Goal: Task Accomplishment & Management: Use online tool/utility

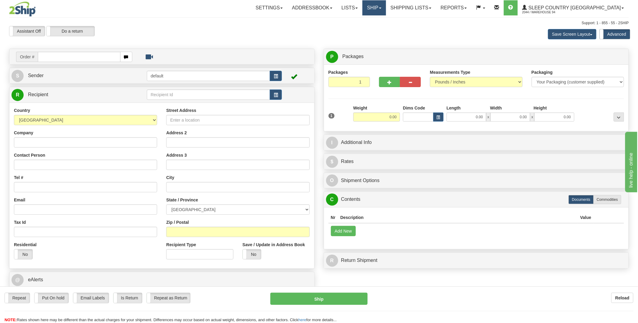
click at [386, 8] on link "Ship" at bounding box center [373, 7] width 23 height 15
click at [380, 28] on span "OnHold / Order Queue" at bounding box center [358, 29] width 43 height 5
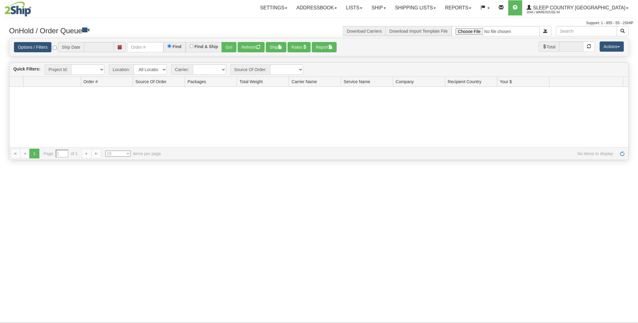
type input "[DATE]"
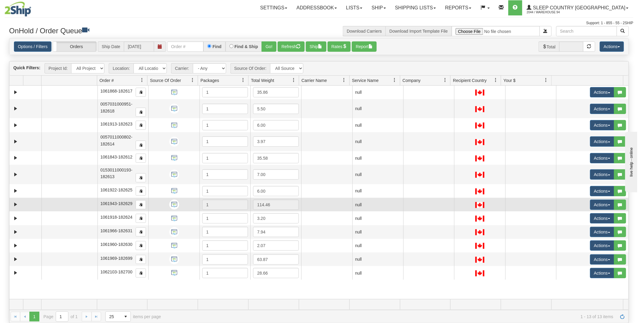
click at [325, 204] on td at bounding box center [326, 205] width 51 height 14
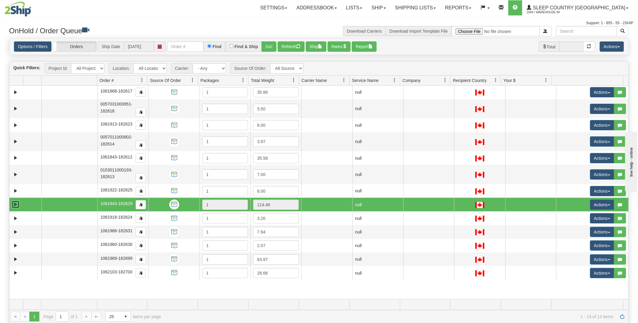
click at [15, 205] on link "Expand" at bounding box center [16, 205] width 8 height 8
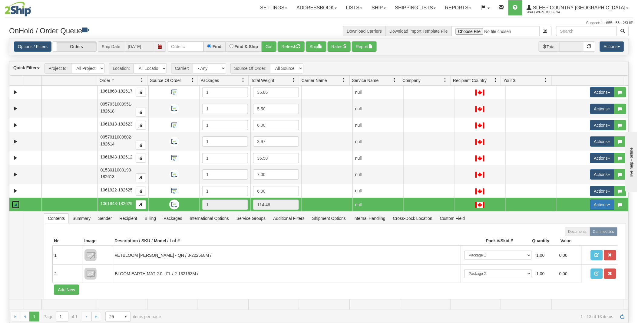
click at [608, 205] on span "button" at bounding box center [609, 205] width 2 height 1
click at [580, 215] on link "Open" at bounding box center [588, 217] width 52 height 8
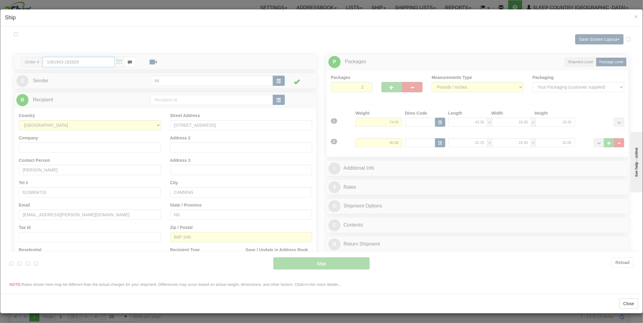
type input "10:37"
type input "16:00"
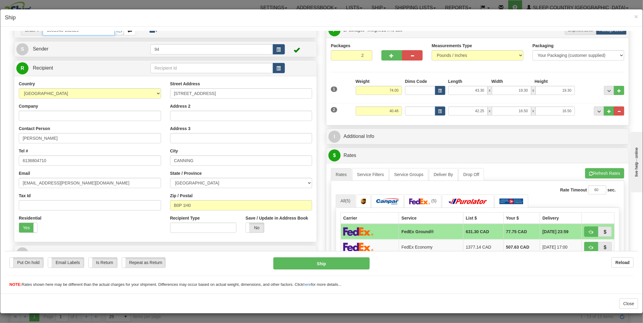
scroll to position [67, 0]
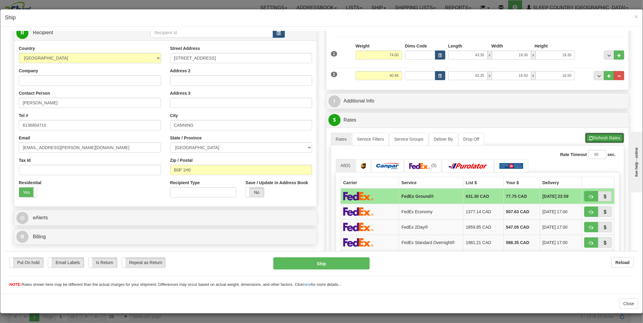
click at [605, 139] on button "Refresh Rates" at bounding box center [604, 138] width 39 height 10
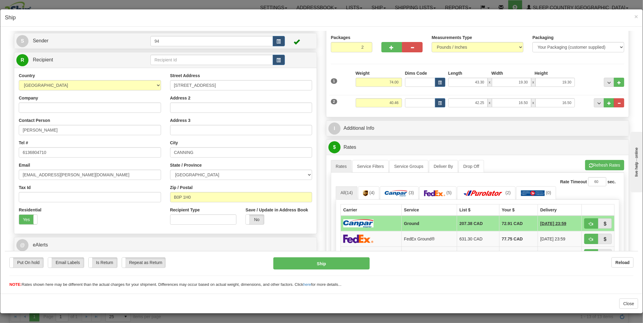
scroll to position [0, 0]
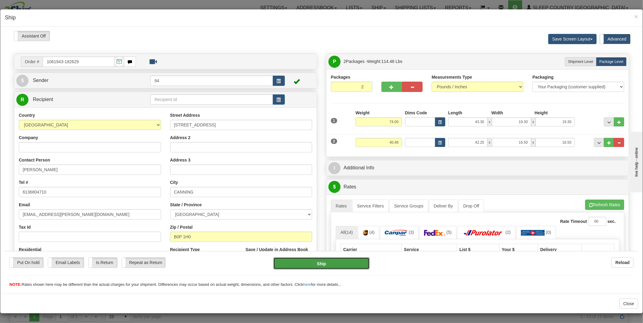
click at [316, 264] on button "Ship" at bounding box center [321, 263] width 97 height 12
type input "1"
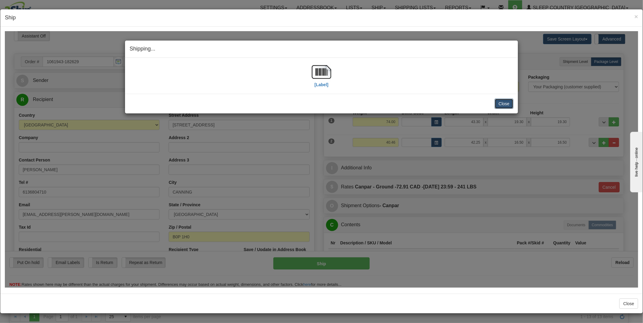
click at [502, 104] on button "Close" at bounding box center [504, 103] width 19 height 10
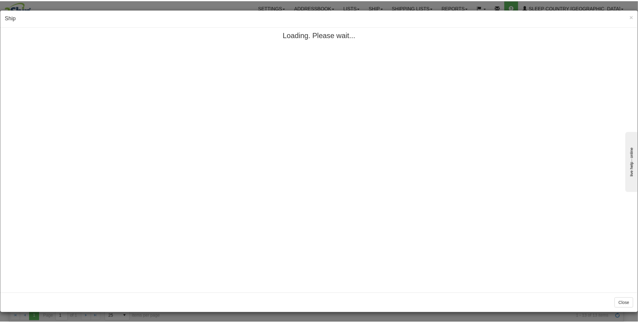
scroll to position [0, 0]
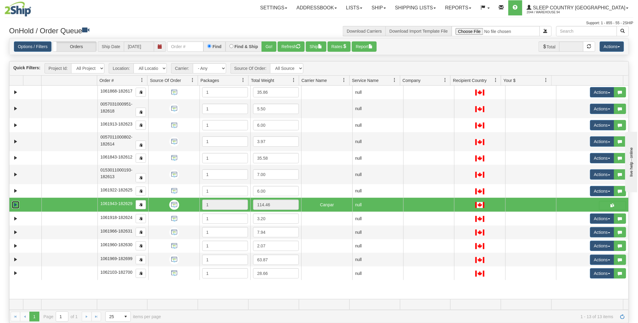
click at [18, 205] on link "Collapse" at bounding box center [16, 205] width 8 height 8
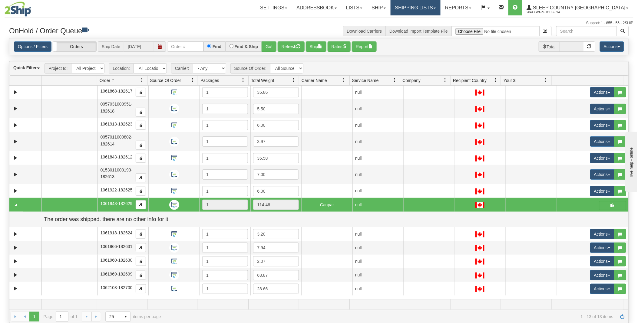
click at [440, 12] on link "Shipping lists" at bounding box center [416, 7] width 50 height 15
click at [423, 21] on span "Current Shipments" at bounding box center [404, 21] width 35 height 5
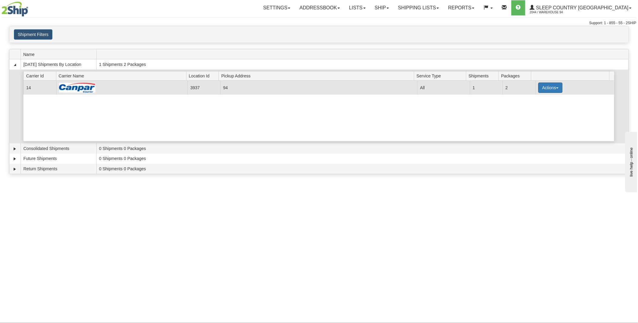
click at [553, 89] on button "Actions" at bounding box center [550, 88] width 24 height 10
click at [530, 100] on span "Details" at bounding box center [528, 99] width 16 height 4
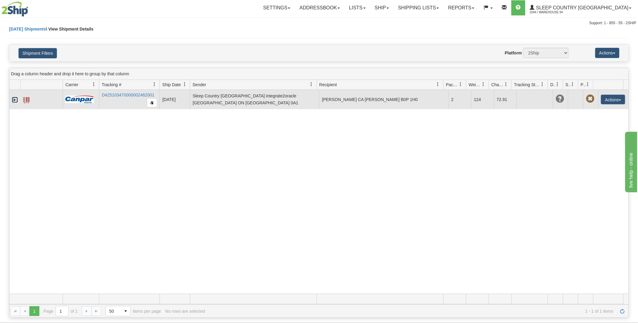
click at [16, 99] on link "Expand" at bounding box center [15, 100] width 6 height 6
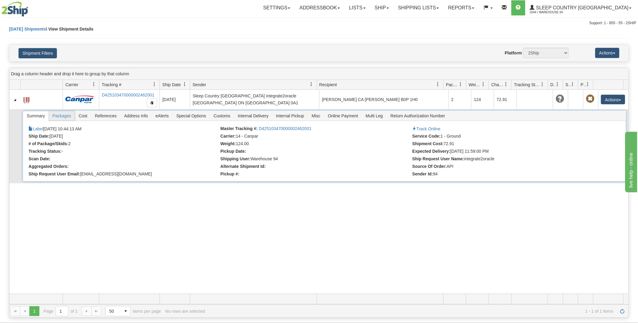
click at [60, 116] on span "Packages" at bounding box center [62, 116] width 26 height 10
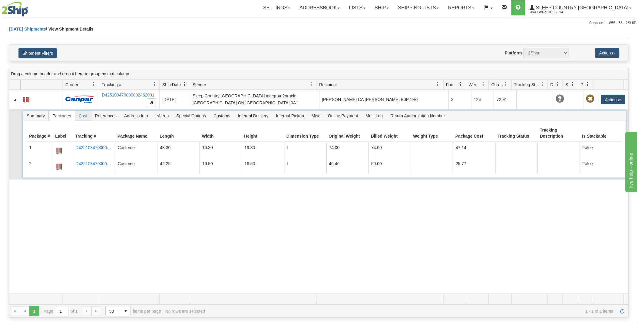
click at [80, 117] on span "Cost" at bounding box center [83, 116] width 16 height 10
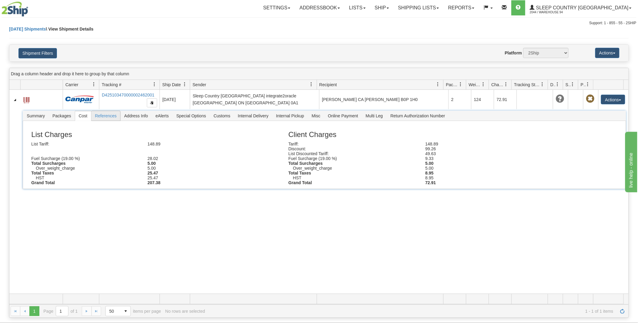
click at [105, 116] on span "References" at bounding box center [105, 116] width 29 height 10
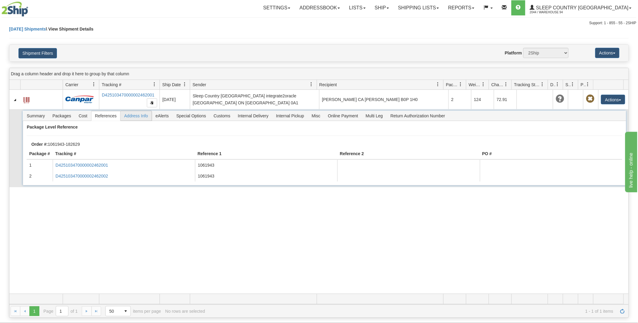
click at [138, 116] on span "Address Info" at bounding box center [135, 116] width 31 height 10
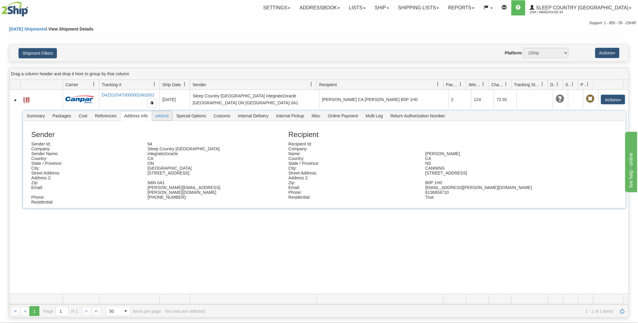
click at [161, 116] on span "eAlerts" at bounding box center [162, 116] width 21 height 10
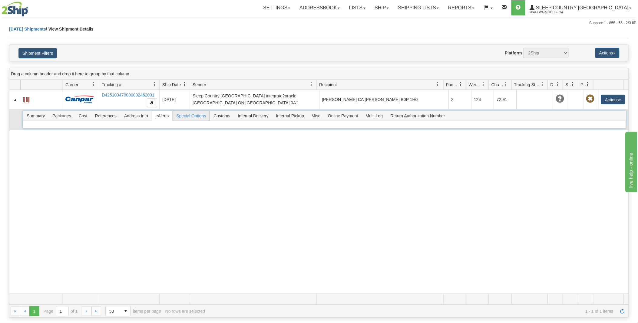
click at [193, 116] on span "Special Options" at bounding box center [191, 116] width 37 height 10
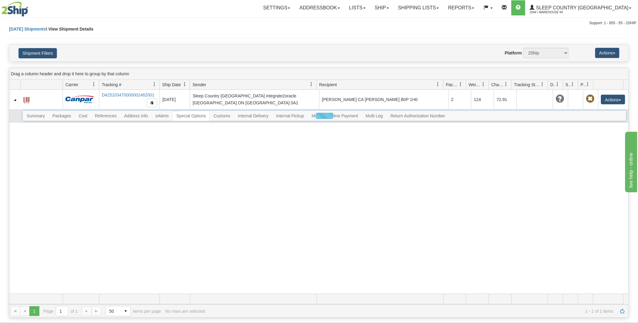
click at [230, 116] on div at bounding box center [324, 116] width 603 height 10
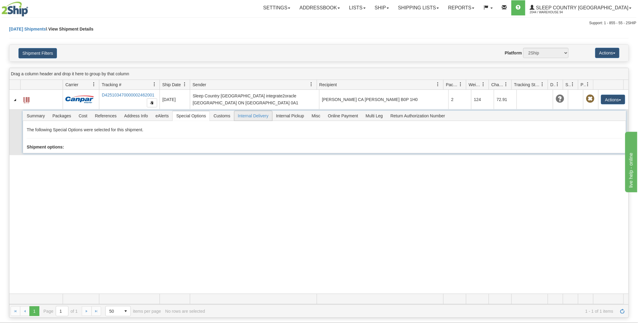
click at [254, 116] on span "Internal Delivery" at bounding box center [253, 116] width 38 height 10
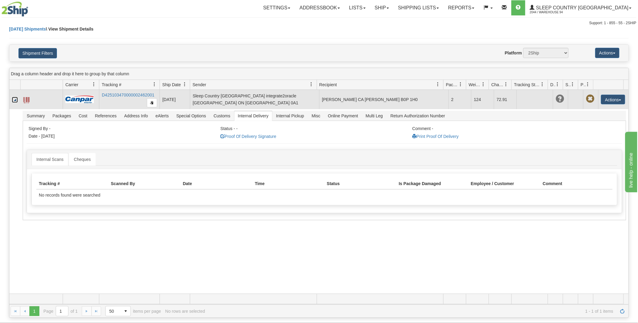
click at [13, 99] on link "Collapse" at bounding box center [15, 100] width 6 height 6
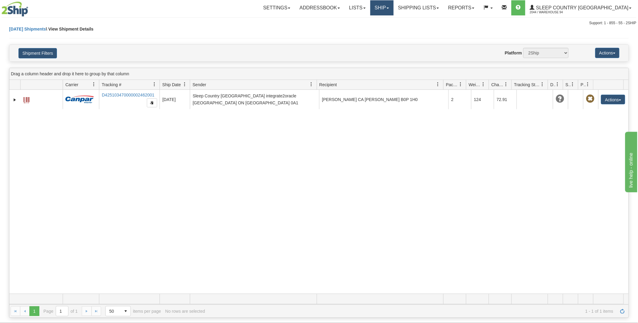
click at [394, 6] on link "Ship" at bounding box center [381, 7] width 23 height 15
click at [387, 28] on span "OnHold / Order Queue" at bounding box center [365, 29] width 43 height 5
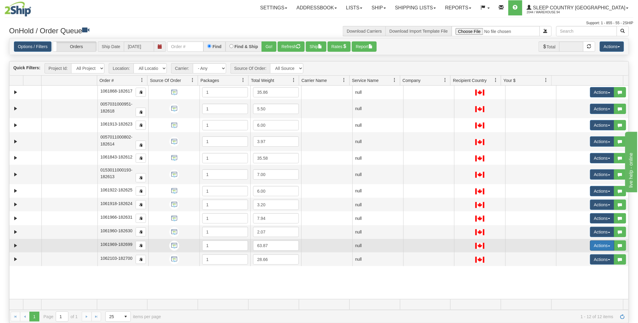
click at [603, 246] on button "Actions" at bounding box center [602, 246] width 24 height 10
click at [576, 258] on span "Open" at bounding box center [575, 257] width 15 height 5
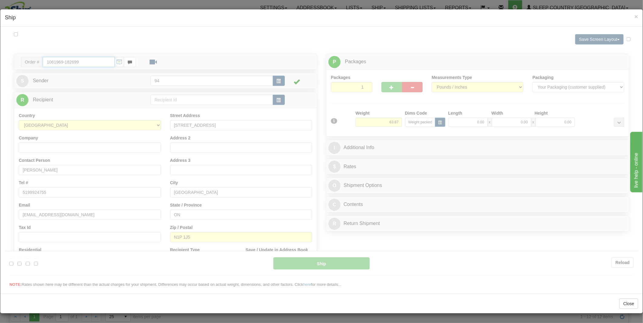
type input "10:45"
type input "16:00"
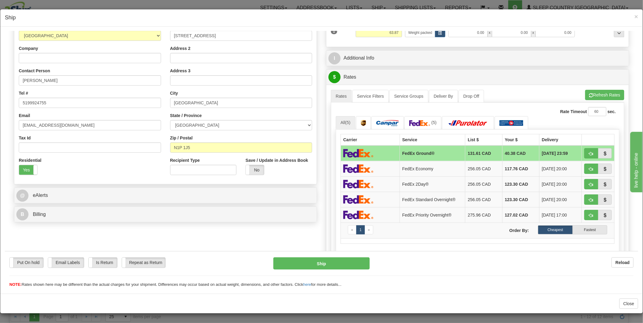
scroll to position [88, 0]
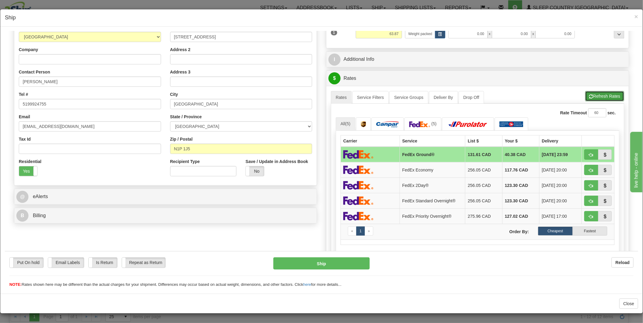
click at [591, 97] on button "Refresh Rates" at bounding box center [604, 96] width 39 height 10
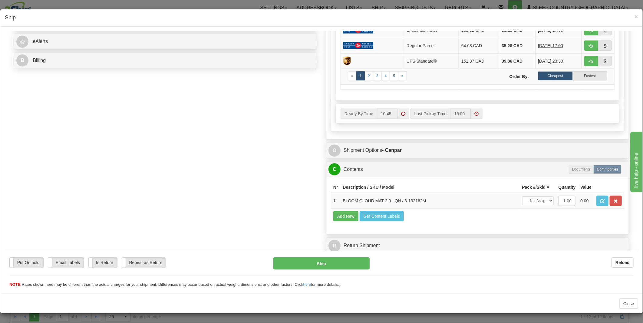
scroll to position [256, 0]
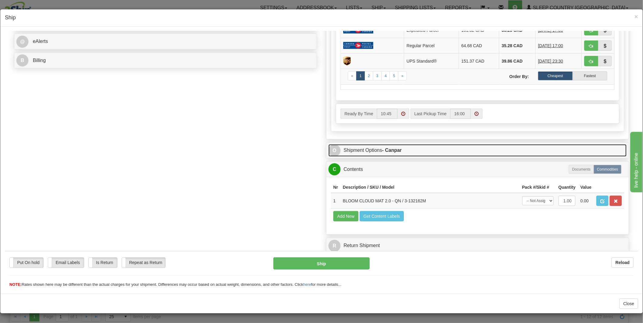
click at [352, 144] on link "O Shipment Options - Canpar" at bounding box center [477, 150] width 298 height 12
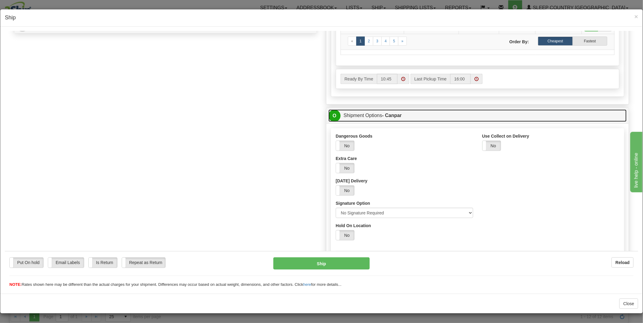
scroll to position [290, 0]
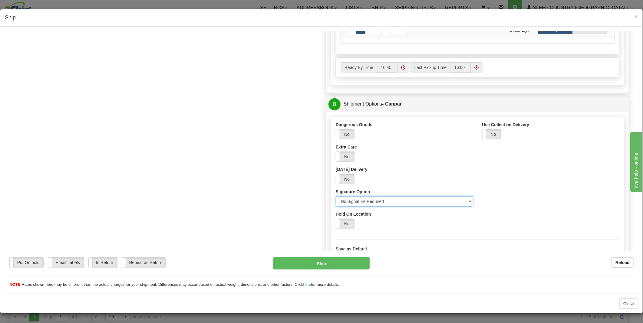
click at [368, 206] on select "Please select No Signature Required Signature Required Adult Signature" at bounding box center [404, 201] width 137 height 10
select select "2"
click at [336, 196] on select "Please select No Signature Required Signature Required Adult Signature" at bounding box center [404, 201] width 137 height 10
click at [309, 265] on button "Ship" at bounding box center [321, 263] width 97 height 12
type input "1"
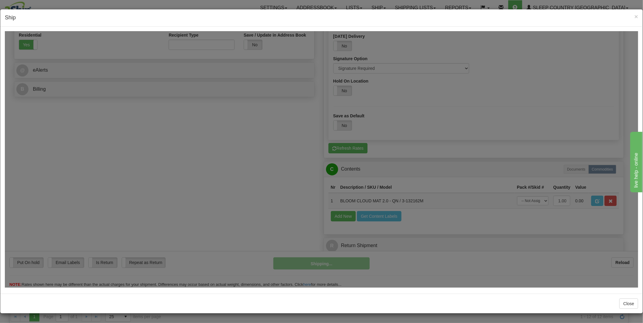
scroll to position [227, 0]
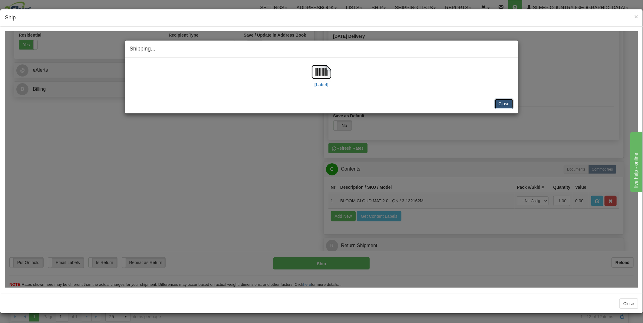
click at [509, 104] on button "Close" at bounding box center [504, 103] width 19 height 10
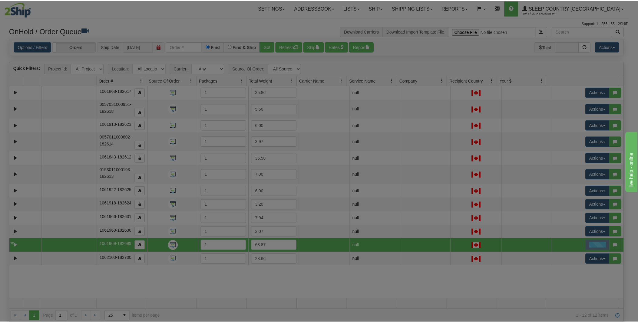
scroll to position [0, 0]
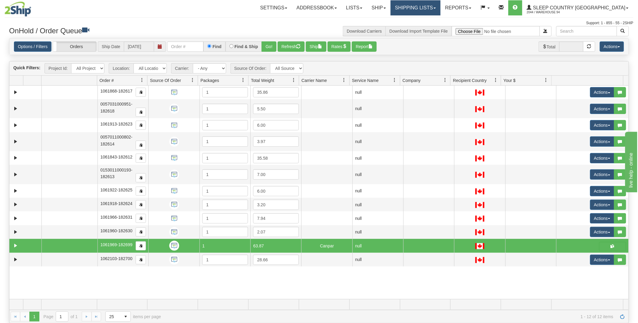
click at [440, 4] on link "Shipping lists" at bounding box center [416, 7] width 50 height 15
click at [423, 20] on span "Current Shipments" at bounding box center [404, 21] width 35 height 5
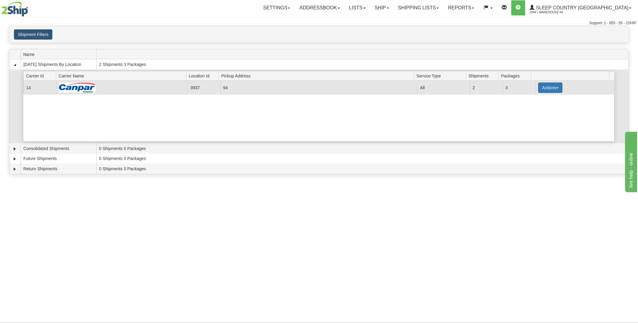
click at [556, 88] on span "button" at bounding box center [557, 87] width 2 height 1
click at [530, 100] on span "Details" at bounding box center [528, 99] width 16 height 4
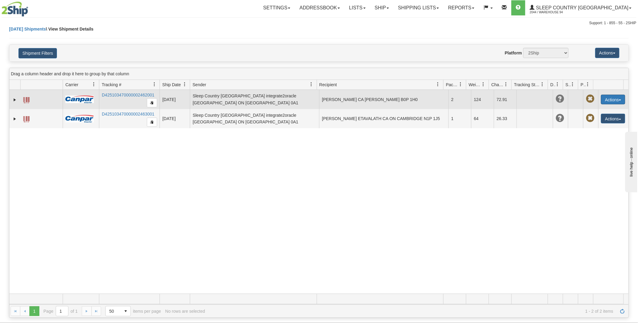
click at [615, 98] on button "Actions" at bounding box center [613, 100] width 24 height 10
click at [591, 110] on link "Edit" at bounding box center [600, 111] width 48 height 8
click at [616, 99] on button "Actions" at bounding box center [613, 100] width 24 height 10
click at [589, 110] on link "Edit" at bounding box center [600, 111] width 48 height 8
click at [14, 100] on link "Expand" at bounding box center [15, 100] width 6 height 6
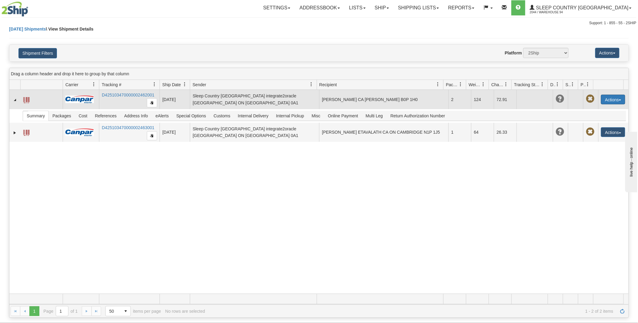
click at [621, 99] on button "Actions" at bounding box center [613, 100] width 24 height 10
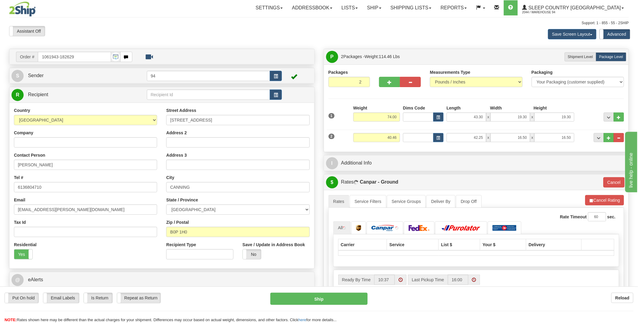
scroll to position [101, 0]
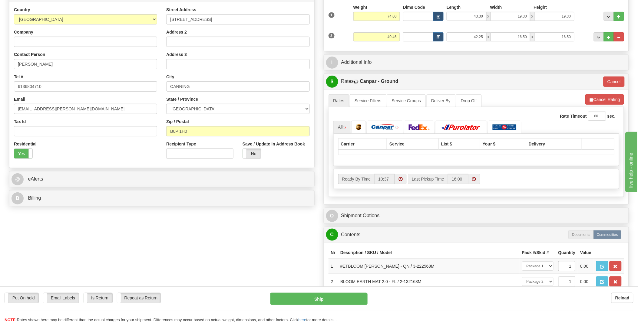
click at [351, 184] on label "Ready By Time" at bounding box center [356, 179] width 36 height 10
click at [374, 184] on input "10:37" at bounding box center [384, 179] width 21 height 10
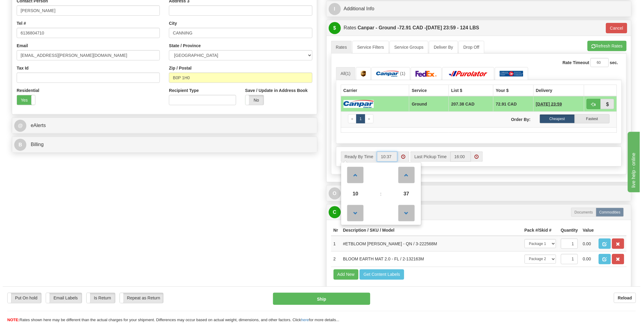
scroll to position [202, 0]
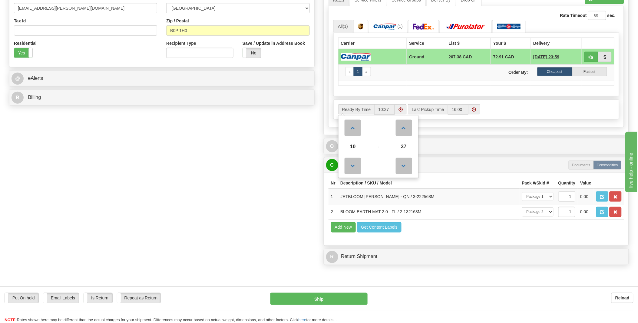
click at [267, 185] on div "Order # 1061943-182629 S Sender" at bounding box center [319, 57] width 629 height 421
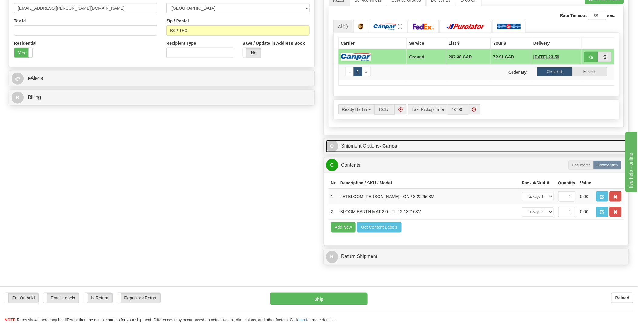
click at [360, 147] on link "O Shipment Options - Canpar" at bounding box center [476, 146] width 301 height 12
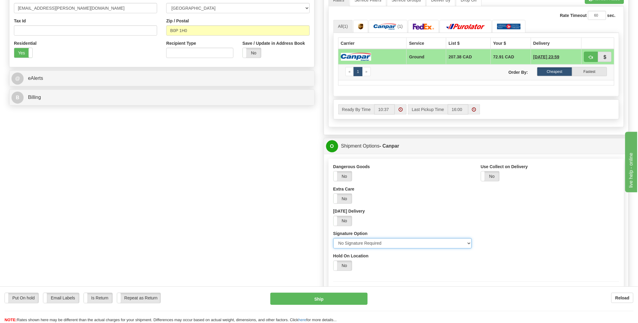
click at [354, 242] on select "Please select No Signature Required Signature Required Adult Signature" at bounding box center [402, 244] width 138 height 10
select select "2"
click at [333, 240] on select "Please select No Signature Required Signature Required Adult Signature" at bounding box center [402, 244] width 138 height 10
click at [330, 299] on button "Ship" at bounding box center [318, 299] width 97 height 12
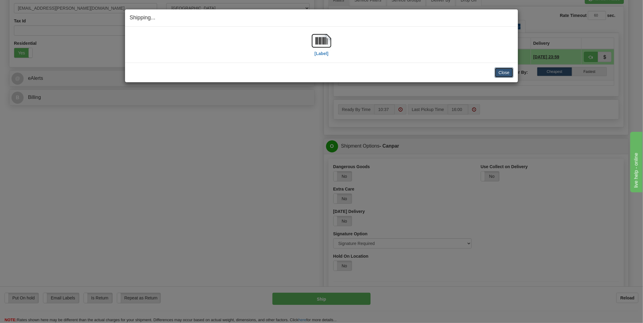
click at [510, 71] on button "Close" at bounding box center [504, 73] width 19 height 10
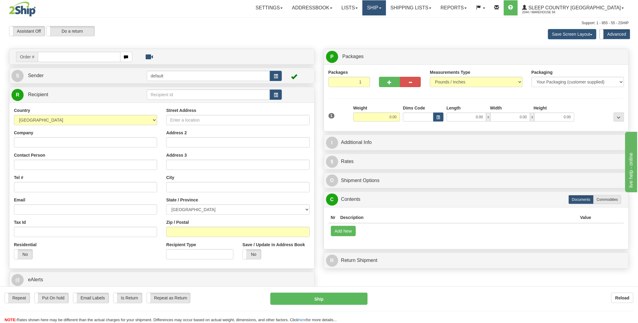
click at [386, 11] on link "Ship" at bounding box center [373, 7] width 23 height 15
click at [380, 28] on span "OnHold / Order Queue" at bounding box center [358, 29] width 43 height 5
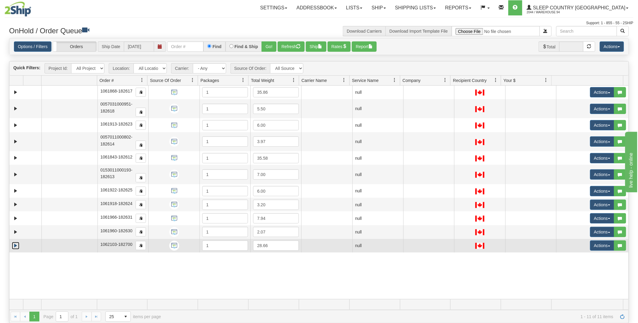
click at [16, 246] on link "Expand" at bounding box center [16, 246] width 8 height 8
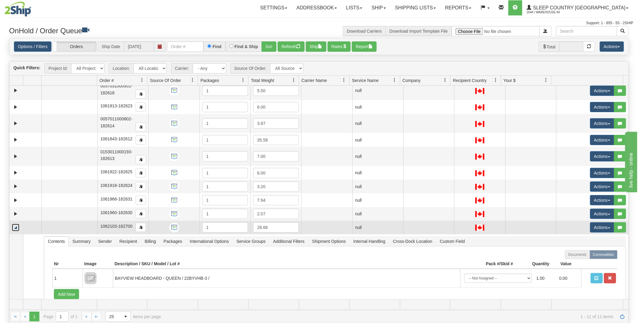
scroll to position [34, 0]
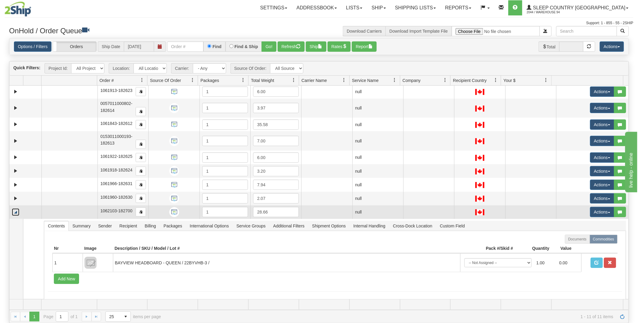
click at [14, 215] on link "Collapse" at bounding box center [16, 213] width 8 height 8
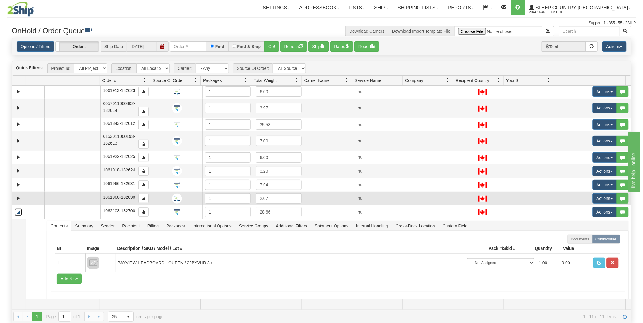
scroll to position [0, 0]
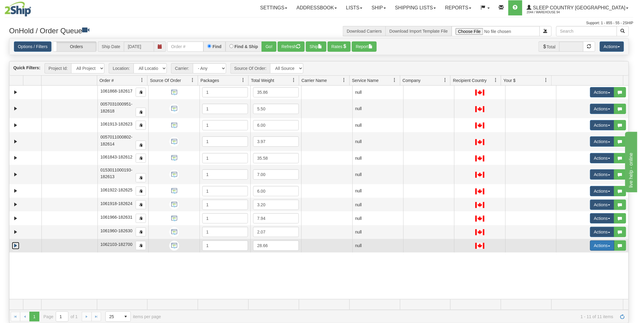
click at [608, 246] on span "button" at bounding box center [609, 246] width 2 height 1
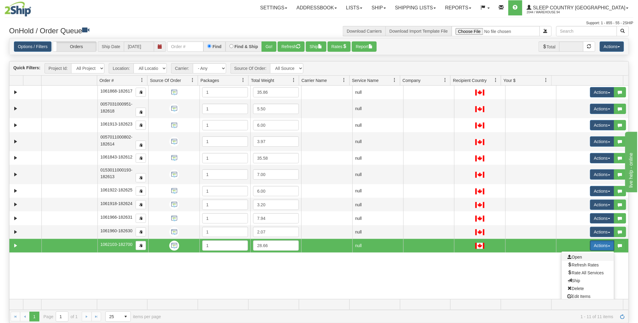
click at [573, 256] on span "Open" at bounding box center [575, 257] width 15 height 5
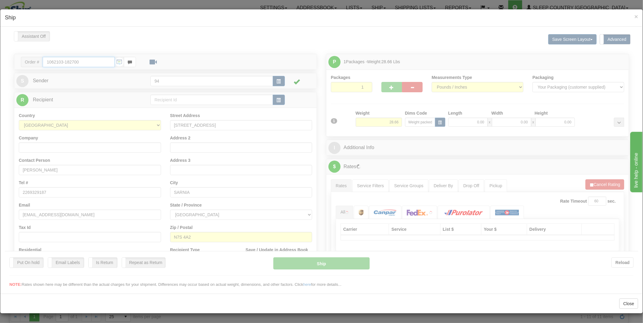
type input "10:48"
type input "16:00"
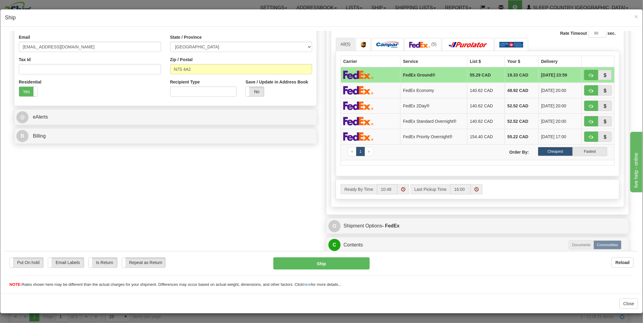
scroll to position [256, 0]
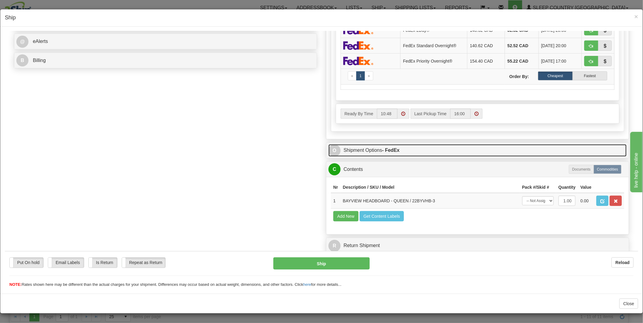
click at [354, 144] on link "O Shipment Options - FedEx" at bounding box center [477, 150] width 298 height 12
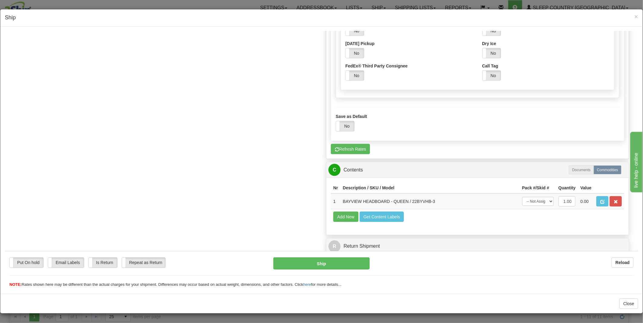
scroll to position [486, 0]
click at [298, 261] on button "Ship" at bounding box center [321, 263] width 97 height 12
type input "92"
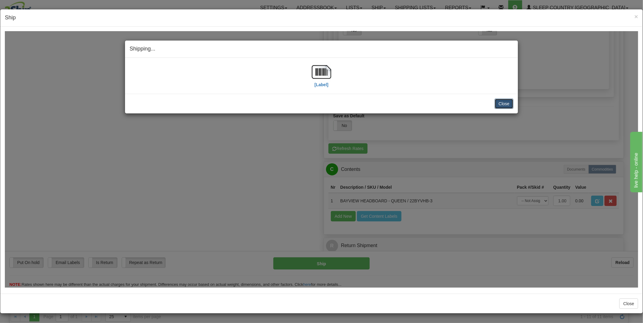
click at [500, 106] on button "Close" at bounding box center [504, 103] width 19 height 10
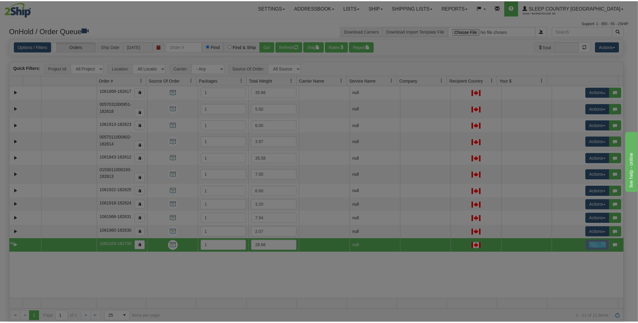
scroll to position [0, 0]
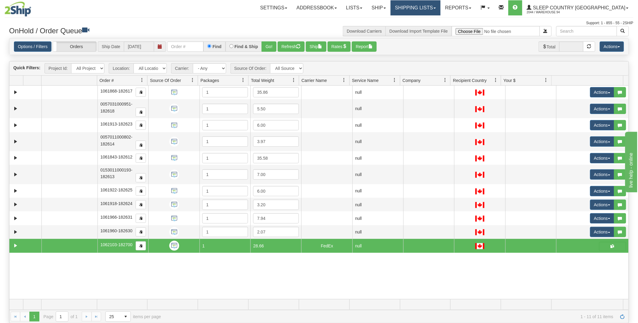
click at [440, 8] on link "Shipping lists" at bounding box center [416, 7] width 50 height 15
click at [434, 29] on span "Search Shipment History" at bounding box center [410, 29] width 47 height 5
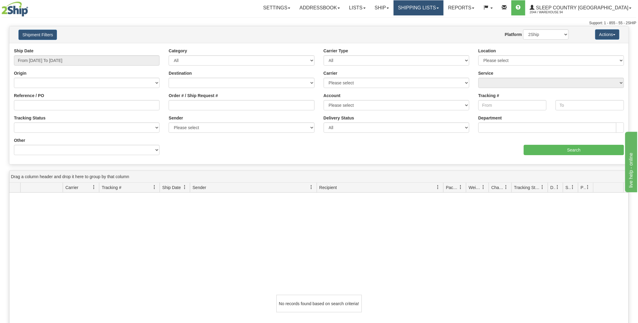
click at [443, 12] on link "Shipping lists" at bounding box center [419, 7] width 50 height 15
click at [426, 21] on span "Current Shipments" at bounding box center [407, 21] width 35 height 5
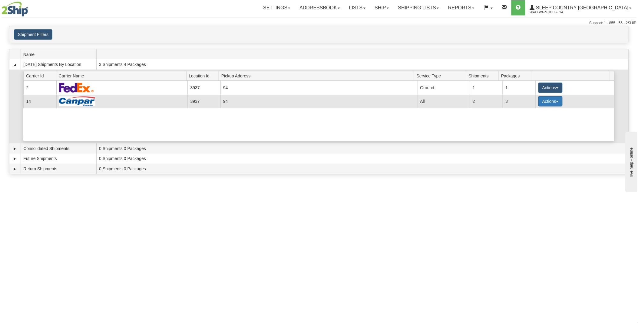
click at [555, 102] on button "Actions" at bounding box center [550, 101] width 24 height 10
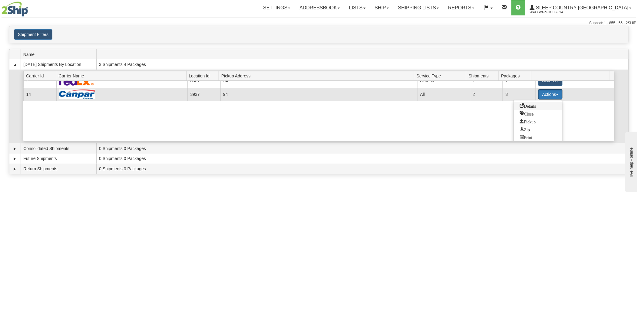
scroll to position [8, 0]
click at [533, 106] on link "Details" at bounding box center [538, 105] width 48 height 8
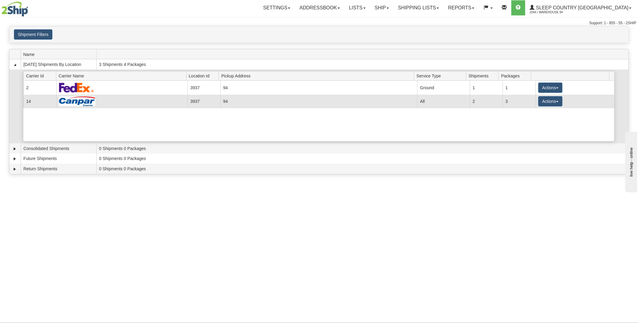
scroll to position [0, 0]
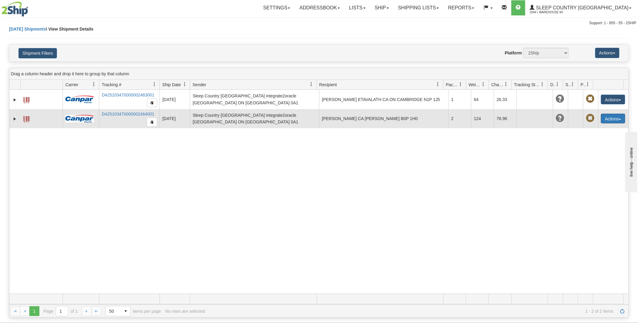
click at [612, 117] on button "Actions" at bounding box center [613, 119] width 24 height 10
click at [595, 144] on link "Return" at bounding box center [600, 146] width 48 height 8
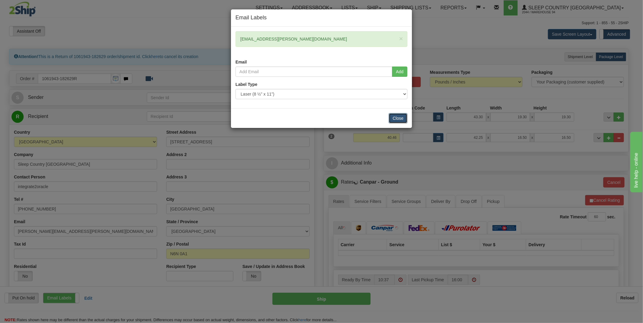
click at [401, 116] on button "Close" at bounding box center [398, 118] width 19 height 10
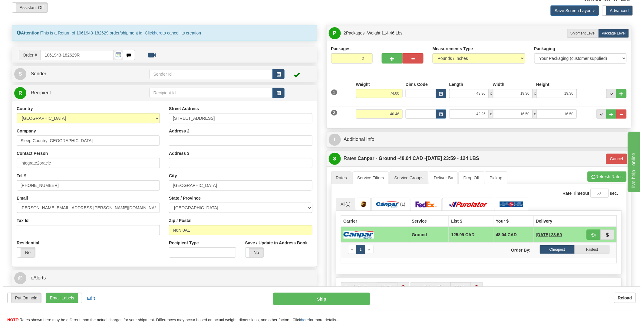
scroll to position [34, 0]
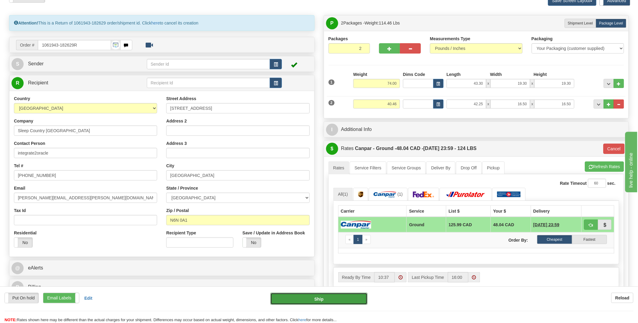
click at [355, 297] on button "Ship" at bounding box center [318, 299] width 97 height 12
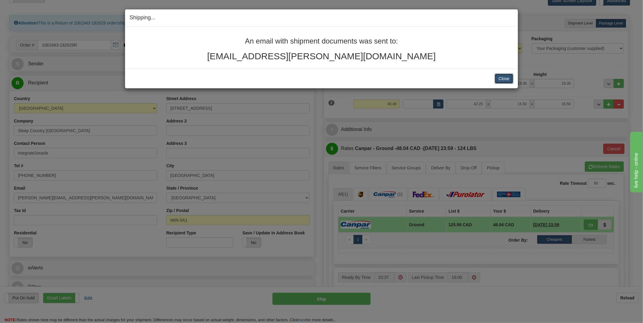
click at [498, 78] on button "Close" at bounding box center [504, 79] width 19 height 10
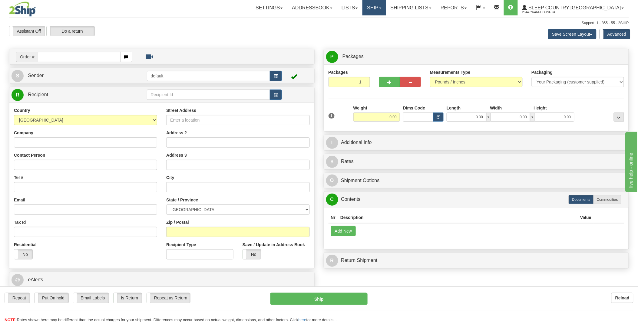
click at [386, 8] on link "Ship" at bounding box center [373, 7] width 23 height 15
click at [436, 11] on link "Shipping lists" at bounding box center [411, 7] width 50 height 15
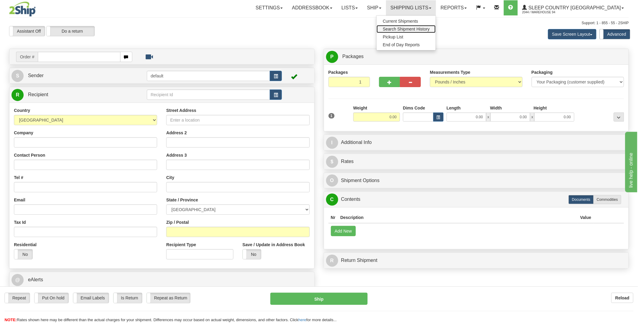
click at [430, 29] on span "Search Shipment History" at bounding box center [406, 29] width 47 height 5
click at [436, 8] on link "Shipping lists" at bounding box center [411, 7] width 50 height 15
click at [418, 21] on span "Current Shipments" at bounding box center [400, 21] width 35 height 5
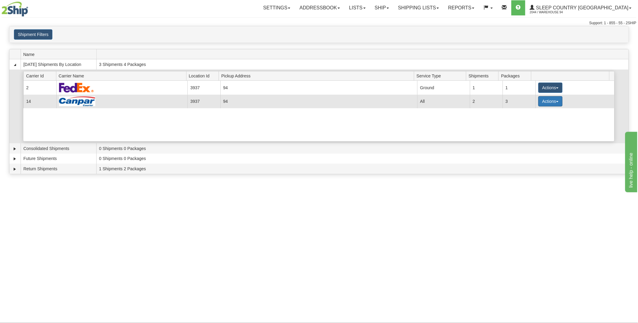
click at [550, 101] on button "Actions" at bounding box center [550, 101] width 24 height 10
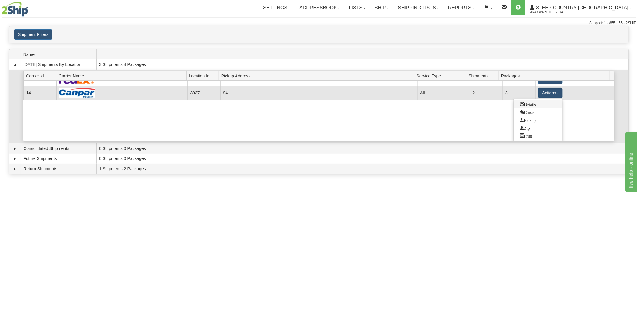
click at [533, 104] on span "Details" at bounding box center [528, 104] width 16 height 4
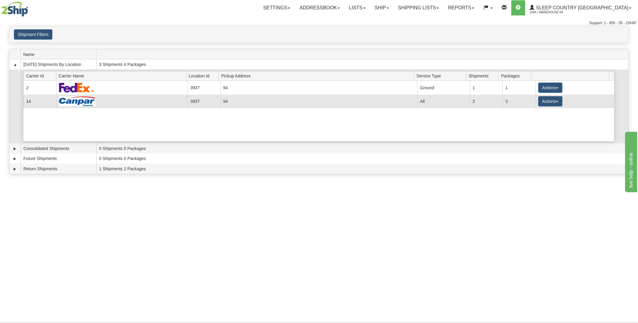
scroll to position [0, 0]
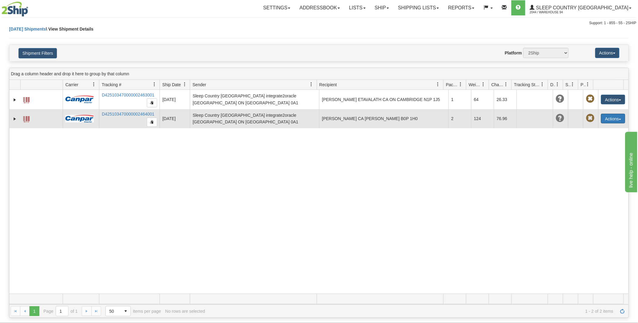
click at [619, 119] on span "button" at bounding box center [620, 119] width 2 height 1
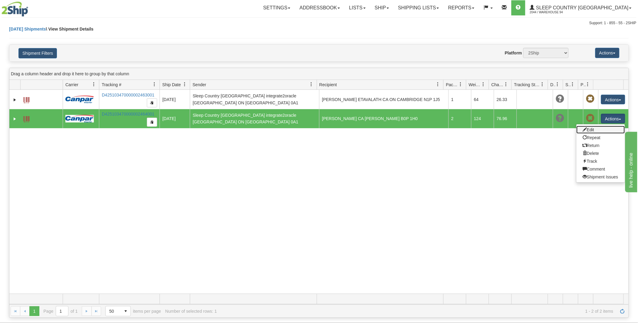
click at [588, 128] on link "Edit" at bounding box center [600, 130] width 48 height 8
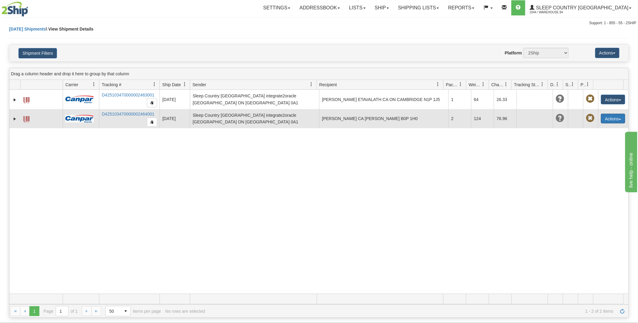
click at [615, 120] on button "Actions" at bounding box center [613, 119] width 24 height 10
click at [590, 154] on link "Delete" at bounding box center [600, 154] width 48 height 8
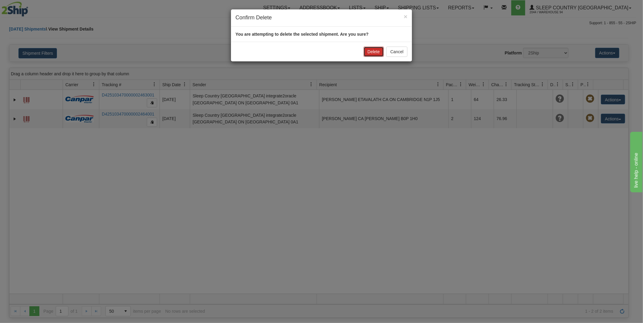
click at [371, 53] on button "Delete" at bounding box center [374, 52] width 20 height 10
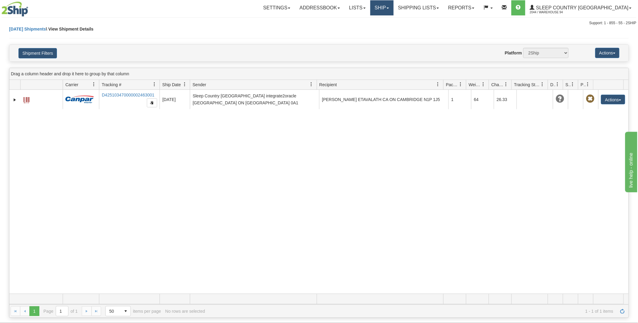
click at [394, 11] on link "Ship" at bounding box center [381, 7] width 23 height 15
click at [387, 28] on span "OnHold / Order Queue" at bounding box center [365, 29] width 43 height 5
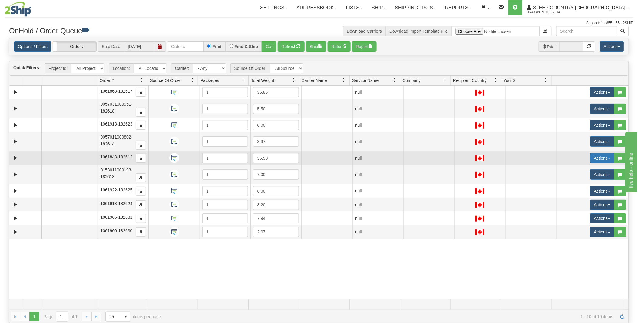
click at [606, 157] on button "Actions" at bounding box center [602, 158] width 24 height 10
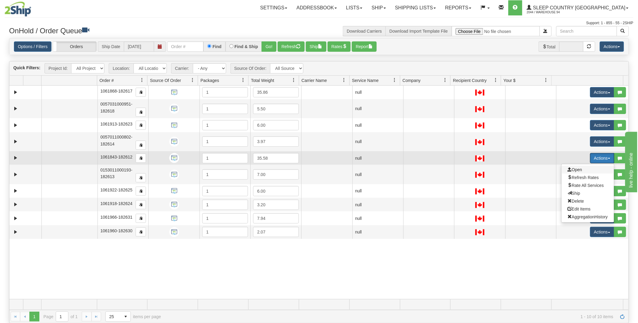
click at [572, 169] on span "Open" at bounding box center [575, 169] width 15 height 5
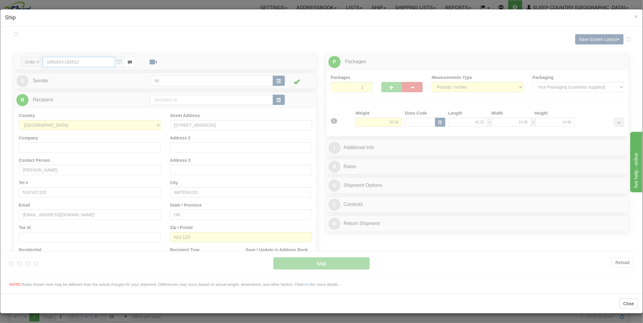
type input "10:55"
type input "16:00"
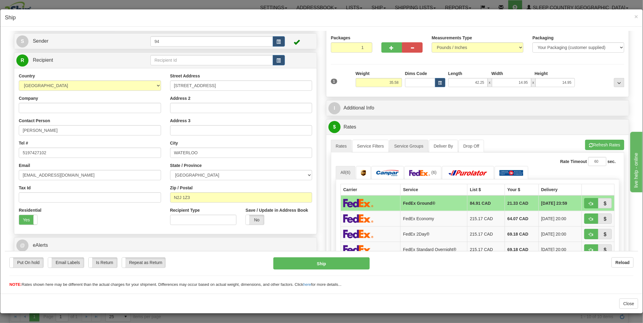
scroll to position [28, 0]
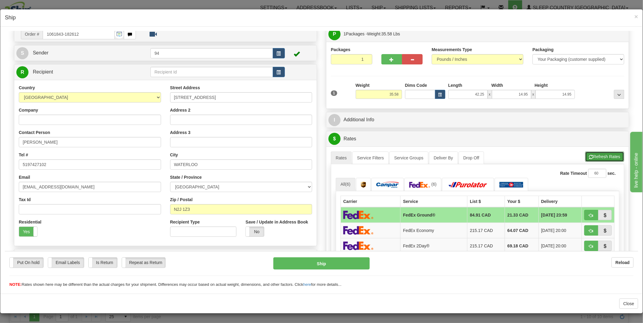
click at [593, 158] on button "Refresh Rates" at bounding box center [604, 156] width 39 height 10
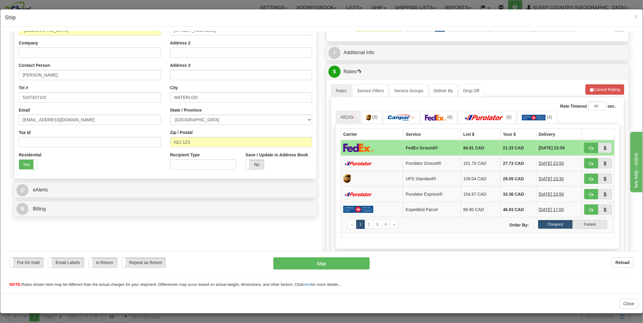
scroll to position [229, 0]
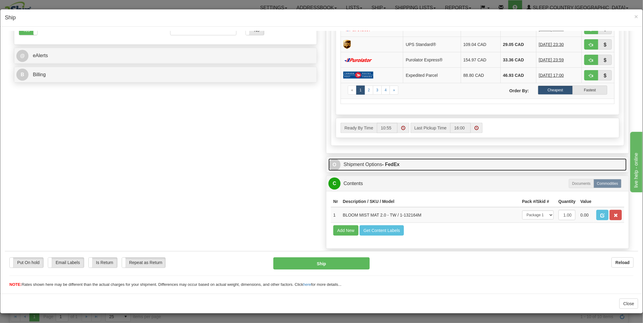
click at [364, 165] on link "O Shipment Options - FedEx" at bounding box center [477, 164] width 298 height 12
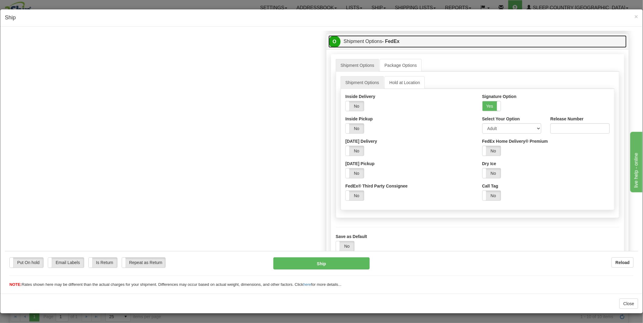
scroll to position [364, 0]
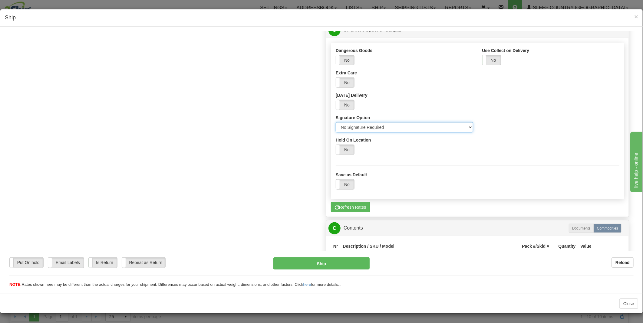
click at [357, 130] on select "Please select No Signature Required Signature Required Adult Signature" at bounding box center [404, 127] width 137 height 10
select select "2"
click at [336, 122] on select "Please select No Signature Required Signature Required Adult Signature" at bounding box center [404, 127] width 137 height 10
click at [344, 209] on button "Refresh Rates" at bounding box center [350, 207] width 39 height 10
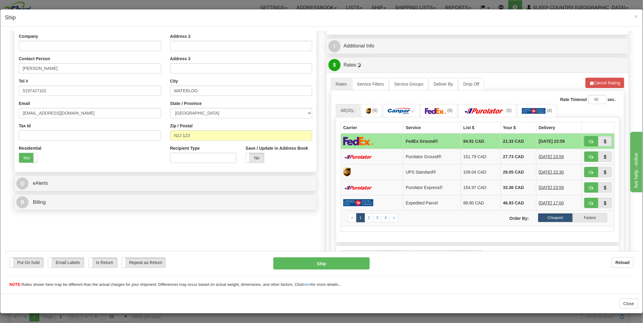
scroll to position [134, 0]
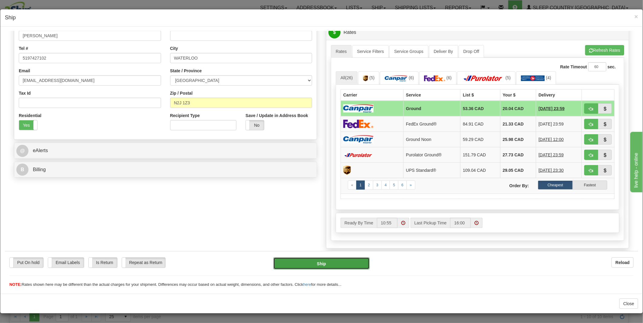
click at [321, 261] on button "Ship" at bounding box center [321, 263] width 97 height 12
type input "1"
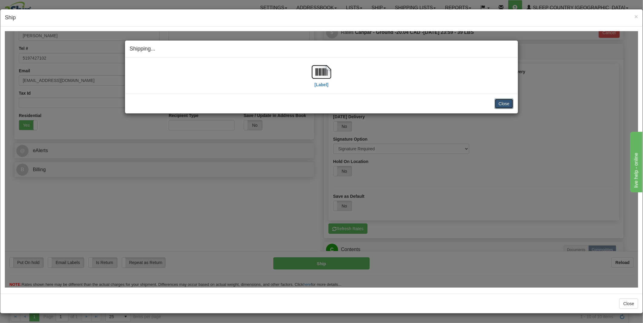
click at [508, 103] on button "Close" at bounding box center [504, 103] width 19 height 10
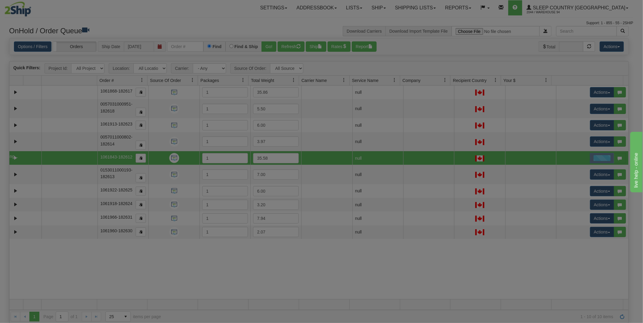
scroll to position [0, 0]
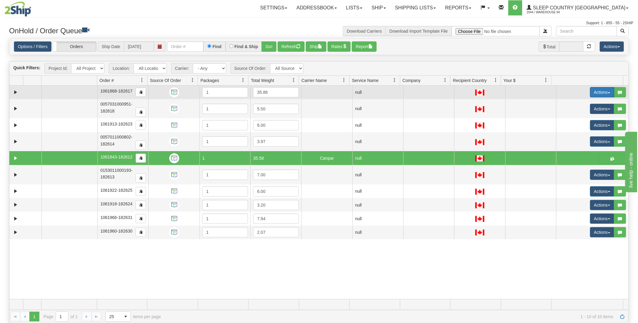
click at [605, 90] on button "Actions" at bounding box center [602, 92] width 24 height 10
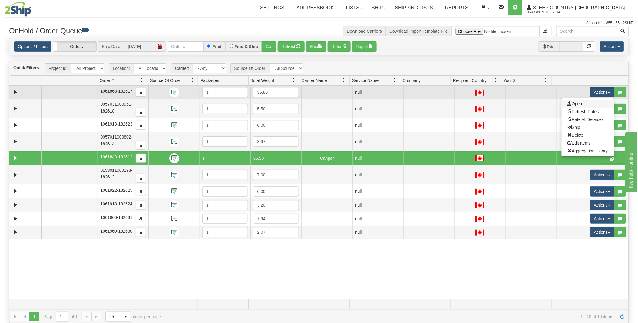
click at [580, 103] on link "Open" at bounding box center [588, 104] width 52 height 8
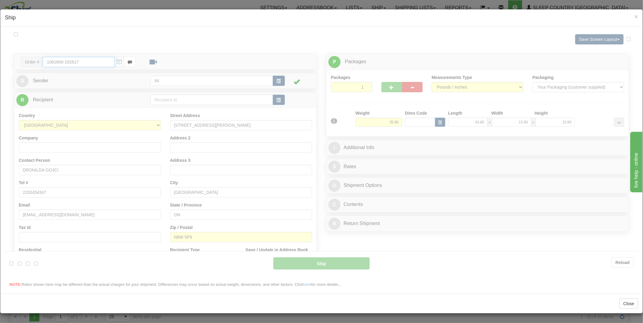
type input "10:57"
type input "16:00"
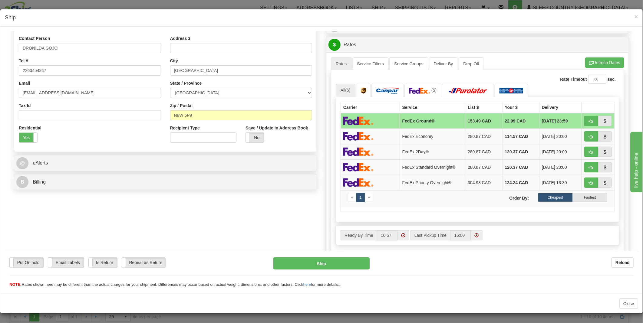
scroll to position [256, 0]
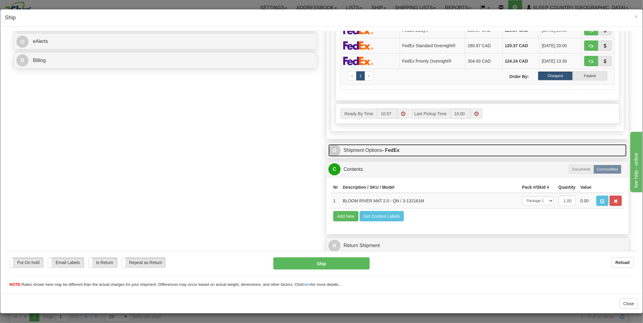
click at [353, 144] on link "O Shipment Options - FedEx" at bounding box center [477, 150] width 298 height 12
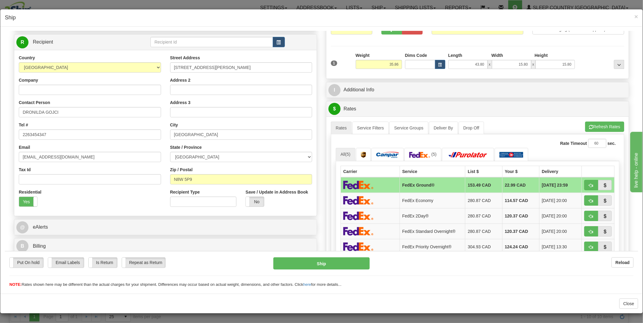
scroll to position [55, 0]
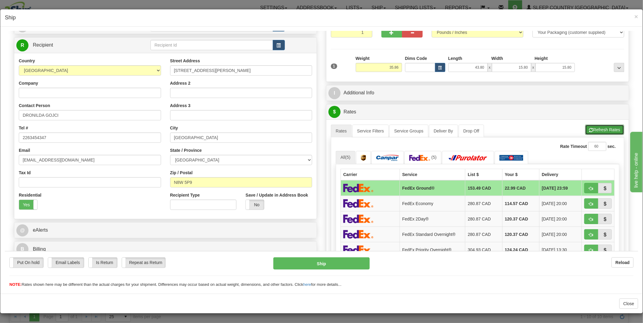
click at [601, 130] on button "Refresh Rates" at bounding box center [604, 129] width 39 height 10
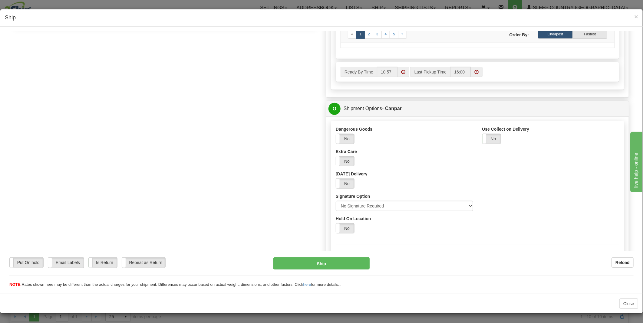
scroll to position [290, 0]
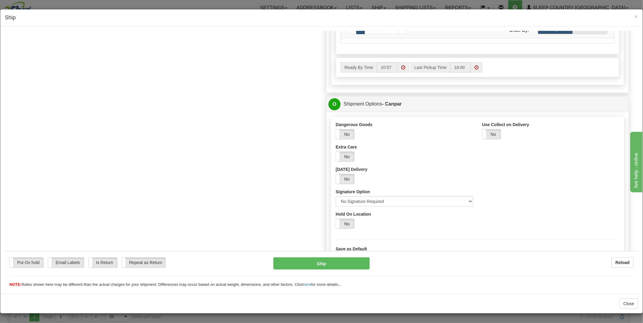
click at [367, 197] on div "Signature Option Please select No Signature Required Signature Required Adult S…" at bounding box center [404, 198] width 137 height 18
click at [363, 203] on select "Please select No Signature Required Signature Required Adult Signature" at bounding box center [404, 201] width 137 height 10
select select "2"
click at [336, 196] on select "Please select No Signature Required Signature Required Adult Signature" at bounding box center [404, 201] width 137 height 10
click at [332, 260] on button "Ship" at bounding box center [321, 263] width 97 height 12
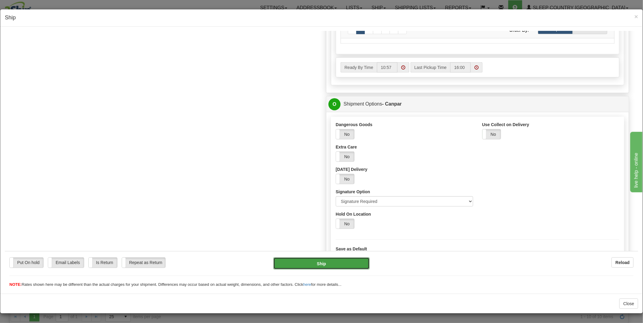
type input "1"
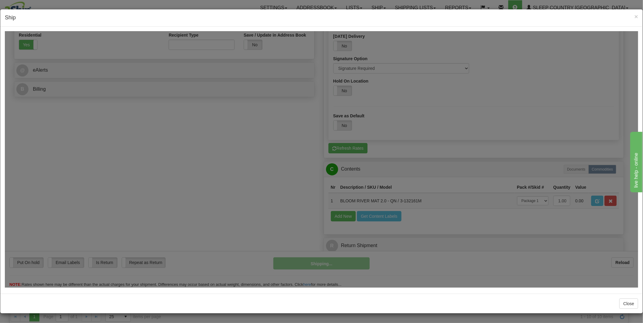
scroll to position [227, 0]
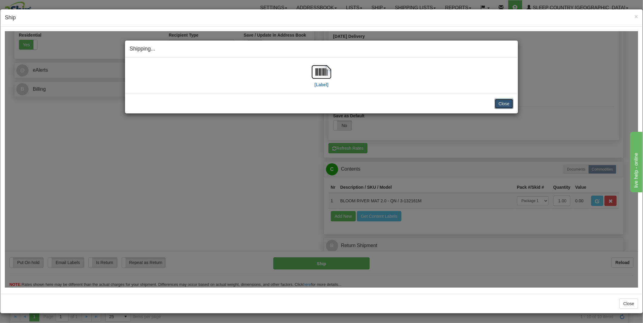
click at [507, 104] on button "Close" at bounding box center [504, 103] width 19 height 10
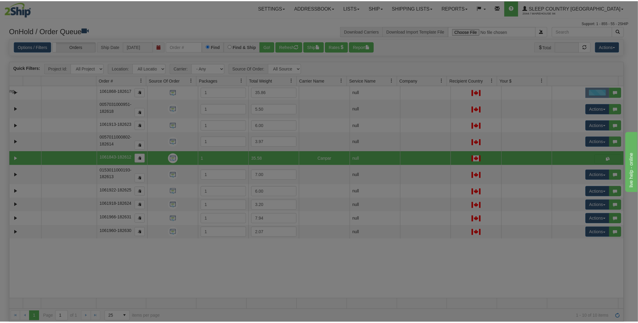
scroll to position [0, 0]
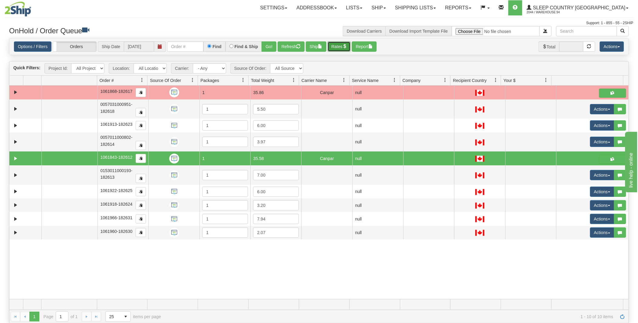
click at [340, 46] on button "Rates" at bounding box center [339, 46] width 23 height 10
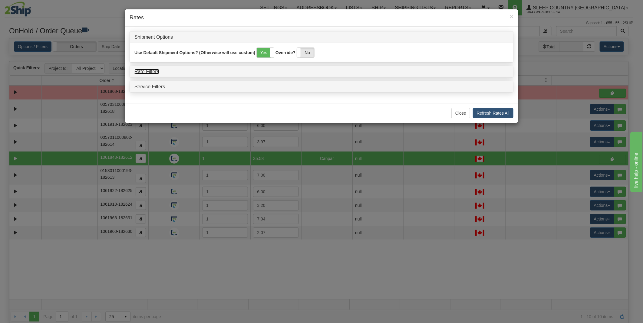
click at [154, 73] on link "Rate Filters" at bounding box center [146, 71] width 25 height 5
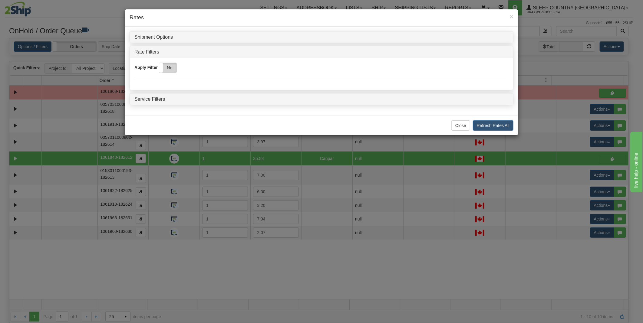
click at [172, 71] on label "No" at bounding box center [167, 68] width 17 height 10
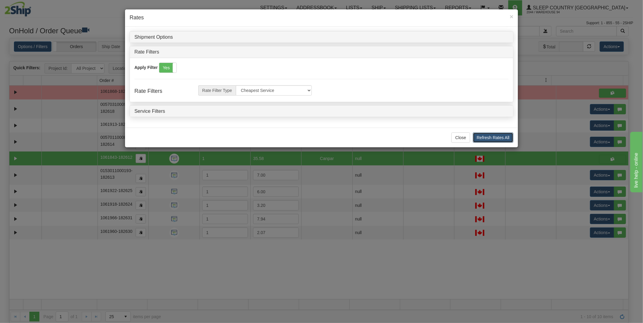
click at [493, 138] on button "Refresh Rates All" at bounding box center [493, 138] width 41 height 10
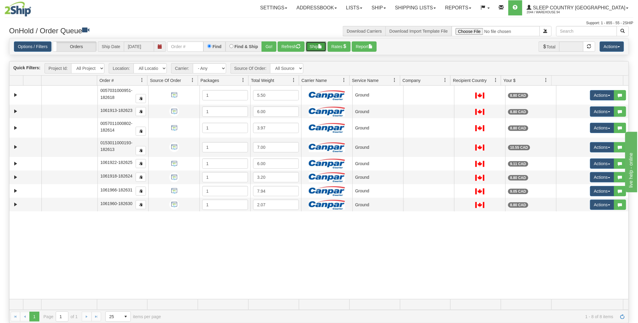
click at [317, 46] on button "Ship" at bounding box center [316, 46] width 21 height 10
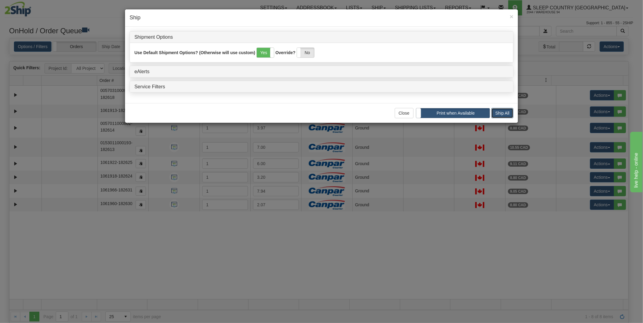
click at [503, 115] on button "Ship All" at bounding box center [502, 113] width 22 height 10
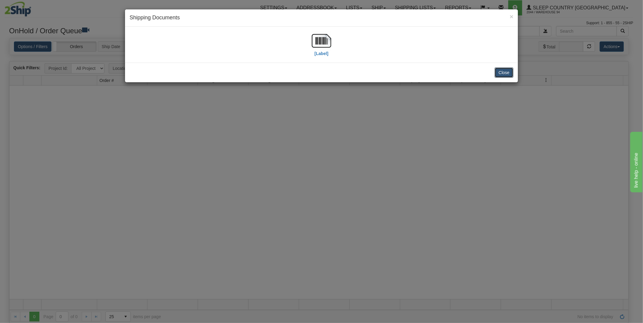
drag, startPoint x: 501, startPoint y: 73, endPoint x: 360, endPoint y: 125, distance: 150.7
click at [501, 73] on button "Close" at bounding box center [504, 73] width 19 height 10
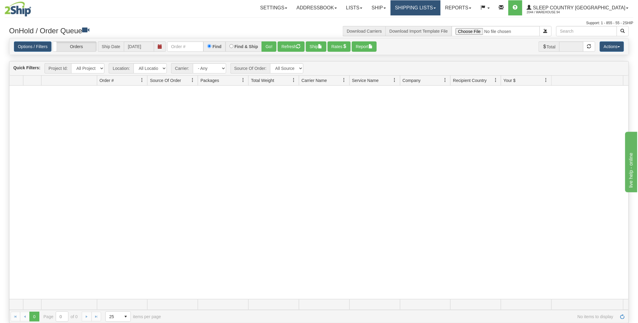
click at [440, 10] on link "Shipping lists" at bounding box center [416, 7] width 50 height 15
click at [423, 20] on span "Current Shipments" at bounding box center [404, 21] width 35 height 5
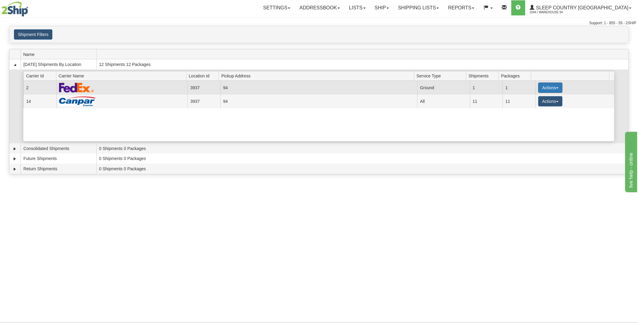
click at [552, 88] on button "Actions" at bounding box center [550, 88] width 24 height 10
click at [535, 116] on span "Pickup" at bounding box center [528, 115] width 16 height 4
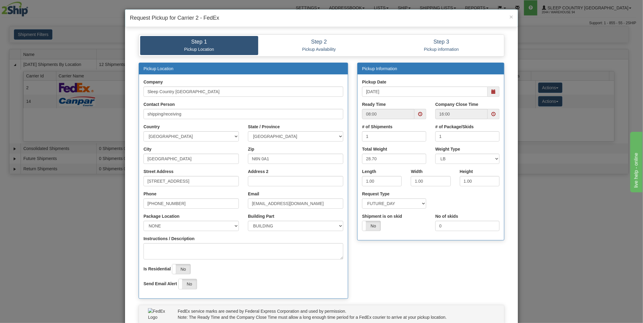
click at [415, 114] on span at bounding box center [420, 114] width 12 height 10
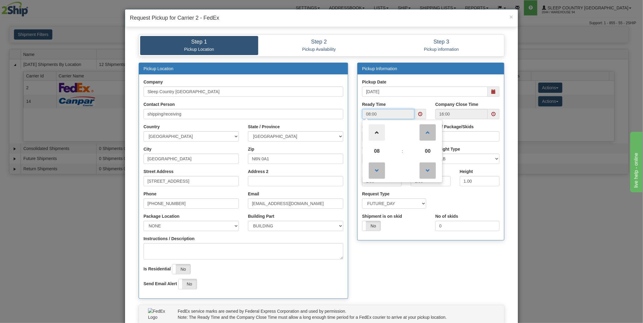
click at [379, 138] on span at bounding box center [377, 132] width 16 height 16
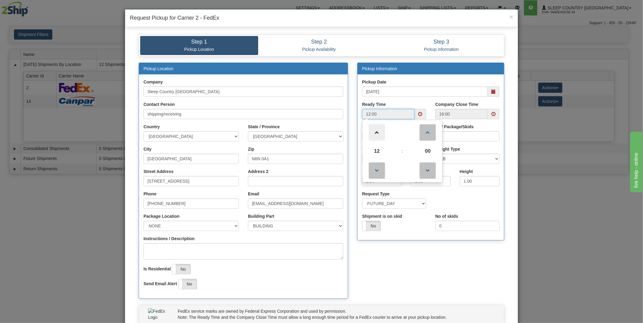
type input "13:00"
click at [493, 114] on span at bounding box center [494, 114] width 12 height 10
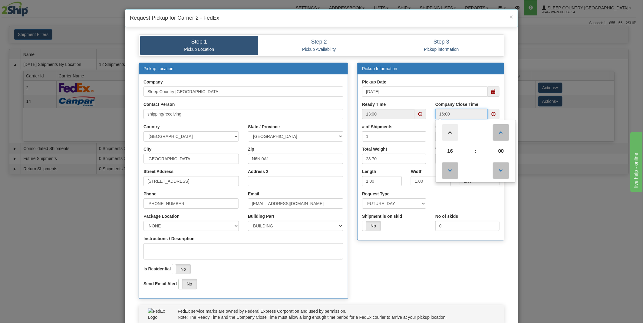
click at [446, 133] on span at bounding box center [450, 132] width 16 height 16
type input "17:00"
click at [398, 251] on div "Pickup Location Company Sleep Country [GEOGRAPHIC_DATA] Contact Person shipping…" at bounding box center [321, 184] width 375 height 242
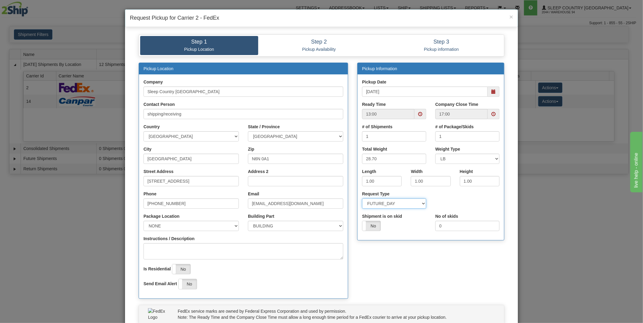
click at [395, 204] on select "SAME_DAY FUTURE_DAY" at bounding box center [394, 204] width 64 height 10
select select "0"
click at [362, 199] on select "SAME_DAY FUTURE_DAY" at bounding box center [394, 204] width 64 height 10
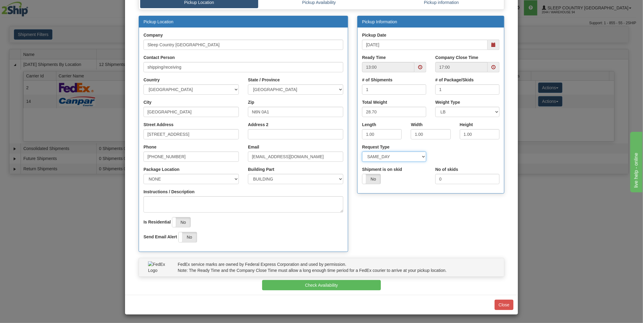
scroll to position [48, 0]
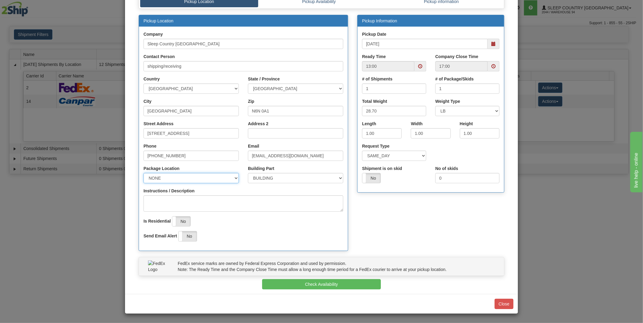
click at [182, 179] on select "NONE FRONT REAR SIDE" at bounding box center [190, 178] width 95 height 10
select select "2"
click at [143, 173] on select "NONE FRONT REAR SIDE" at bounding box center [190, 178] width 95 height 10
click at [318, 282] on button "Check Availability" at bounding box center [321, 284] width 119 height 10
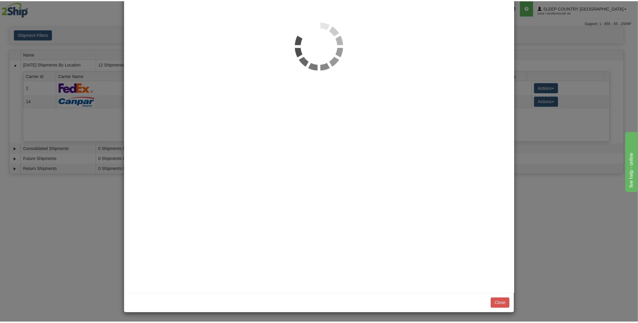
scroll to position [0, 0]
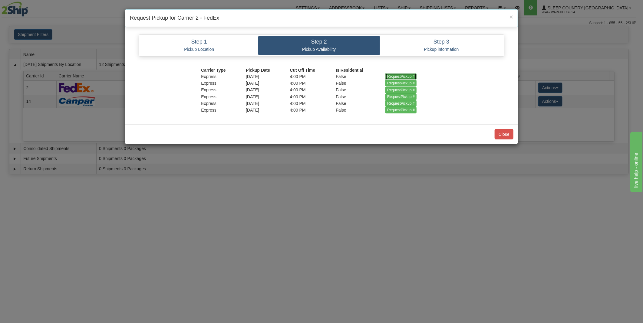
click at [400, 75] on input "RequestPickup #" at bounding box center [400, 76] width 31 height 7
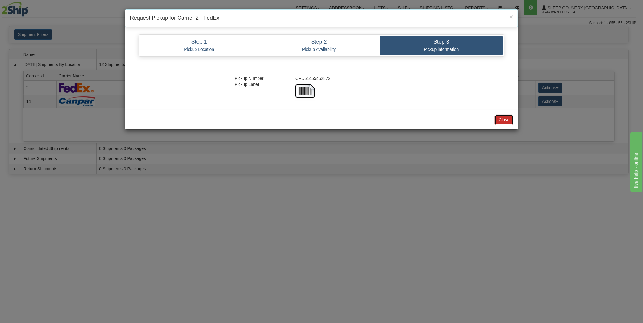
click at [508, 119] on button "Close" at bounding box center [504, 120] width 19 height 10
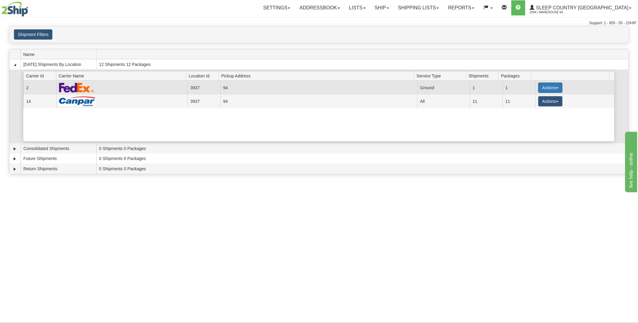
click at [556, 88] on span "button" at bounding box center [557, 87] width 2 height 1
click at [530, 131] on span "Print" at bounding box center [526, 130] width 12 height 4
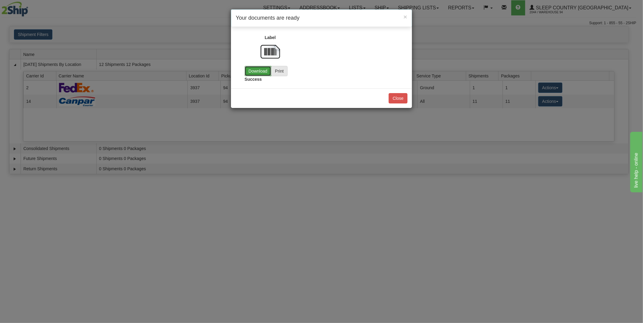
click at [258, 70] on link "Download" at bounding box center [258, 71] width 27 height 10
click at [399, 97] on button "Close" at bounding box center [398, 98] width 19 height 10
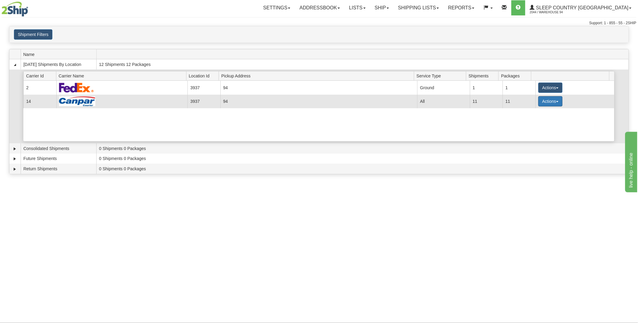
click at [552, 102] on button "Actions" at bounding box center [550, 101] width 24 height 10
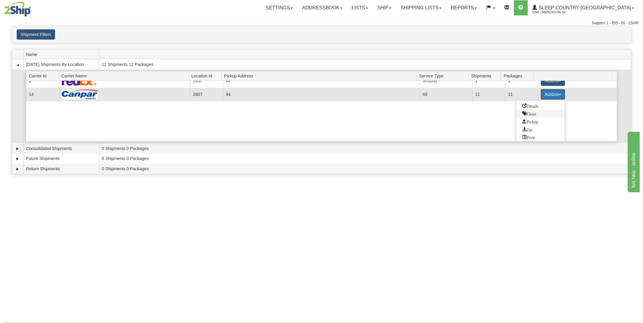
scroll to position [8, 0]
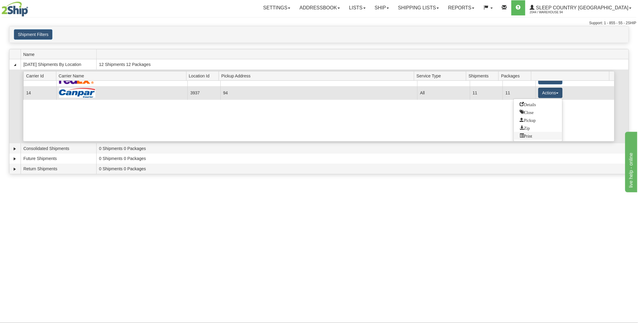
click at [530, 135] on span "Print" at bounding box center [526, 135] width 12 height 4
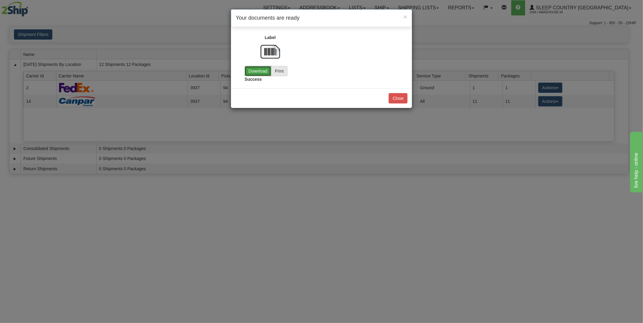
click at [255, 70] on link "Download" at bounding box center [258, 71] width 27 height 10
click at [396, 95] on button "Close" at bounding box center [398, 98] width 19 height 10
